Goal: Information Seeking & Learning: Learn about a topic

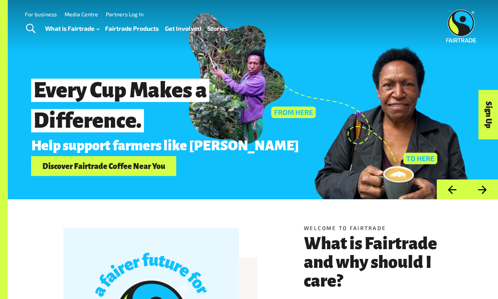
click at [41, 14] on link "For business" at bounding box center [41, 14] width 32 height 7
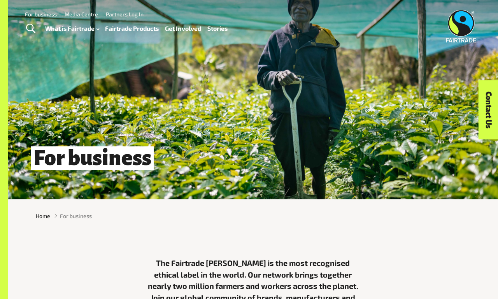
click at [489, 110] on link "Contact Us" at bounding box center [489, 110] width 20 height 59
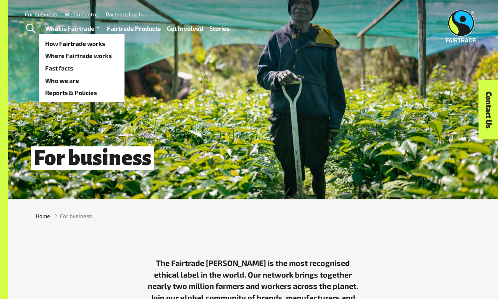
click at [72, 28] on link "What is Fairtrade" at bounding box center [73, 28] width 56 height 11
